Goal: Find specific page/section: Find specific page/section

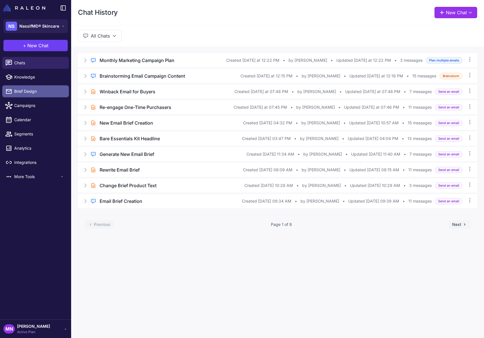
click at [26, 91] on span "Brief Design" at bounding box center [39, 91] width 50 height 6
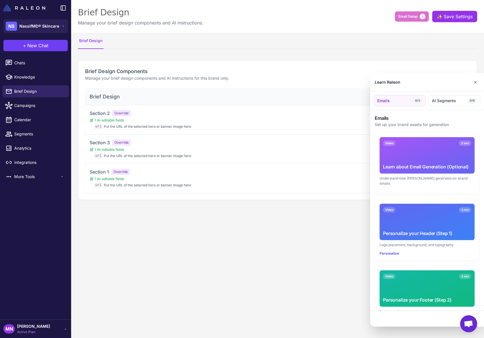
click at [408, 15] on div at bounding box center [242, 169] width 484 height 338
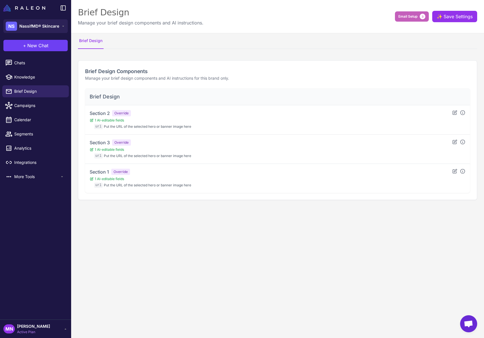
click at [406, 19] on button "Email Setup 3" at bounding box center [412, 16] width 34 height 10
